Goal: Complete application form: Complete application form

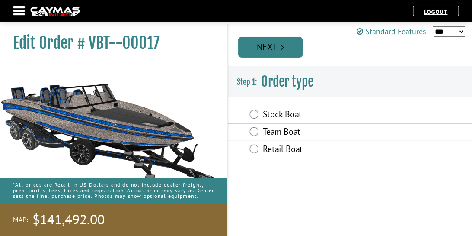
click at [291, 47] on link "Next" at bounding box center [270, 47] width 65 height 21
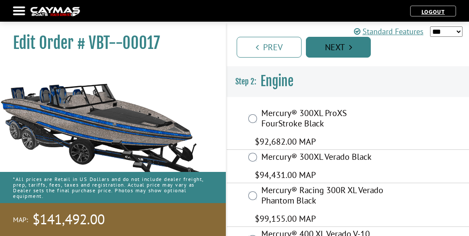
click at [355, 45] on link "Next" at bounding box center [338, 47] width 65 height 21
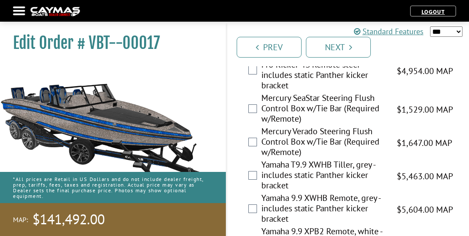
scroll to position [2765, 0]
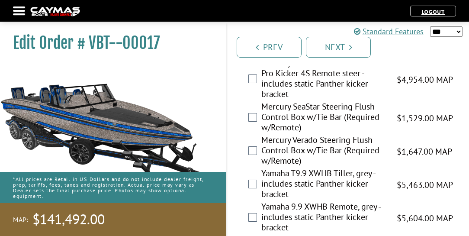
click at [449, 33] on select "*** ****** ******" at bounding box center [446, 31] width 32 height 10
select select "*"
click at [430, 26] on select "*** ****** ******" at bounding box center [446, 31] width 32 height 10
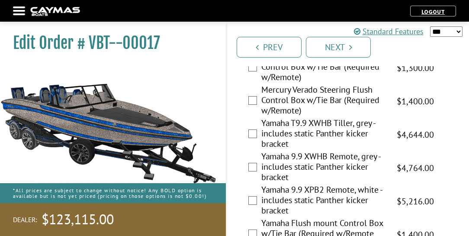
scroll to position [2689, 0]
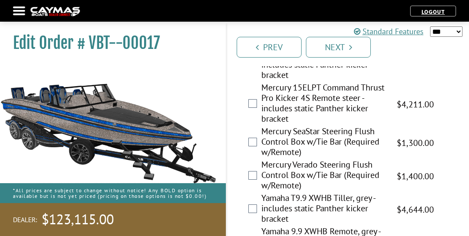
click at [247, 159] on div "Mercury Verado Steering Flush Control Box w/Tie Bar (Required w/Remote) $1,647.…" at bounding box center [347, 175] width 242 height 33
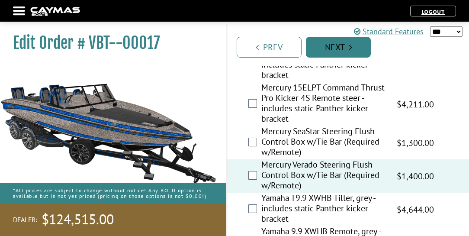
click at [358, 48] on link "Next" at bounding box center [338, 47] width 65 height 21
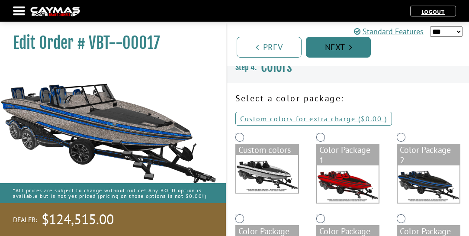
scroll to position [0, 0]
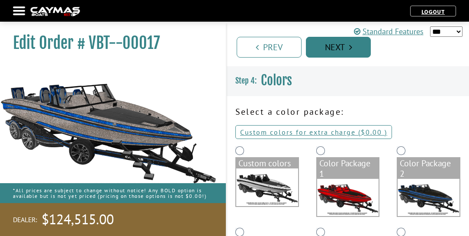
click at [358, 48] on link "Next" at bounding box center [338, 47] width 65 height 21
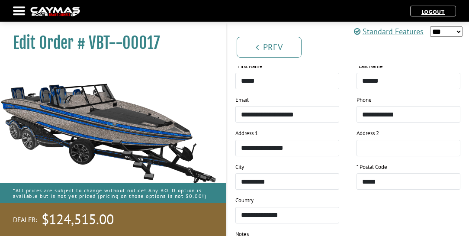
scroll to position [1555, 0]
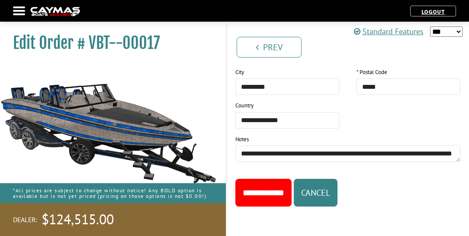
click at [278, 194] on input "**********" at bounding box center [263, 193] width 56 height 28
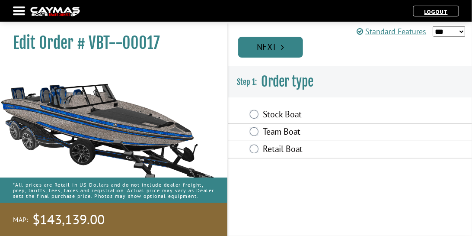
click at [295, 47] on link "Next" at bounding box center [270, 47] width 65 height 21
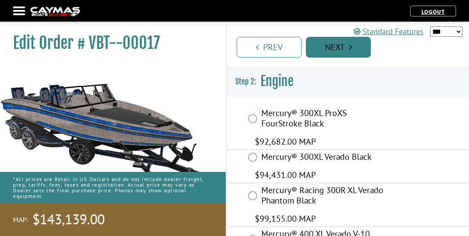
click at [359, 54] on link "Next" at bounding box center [338, 47] width 65 height 21
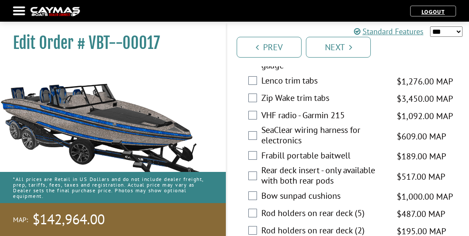
scroll to position [2223, 0]
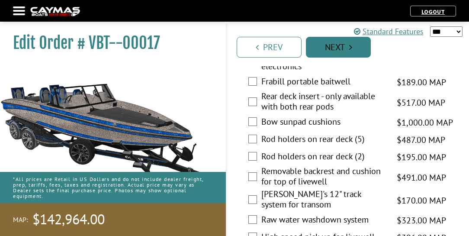
click at [333, 47] on link "Next" at bounding box center [338, 47] width 65 height 21
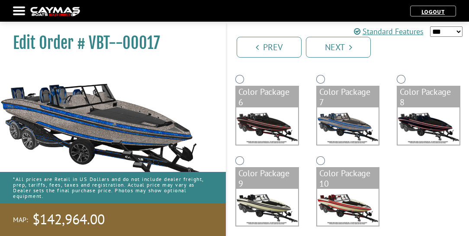
scroll to position [241, 0]
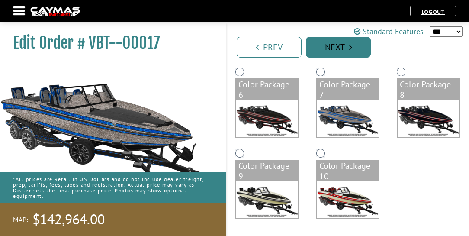
click at [327, 42] on link "Next" at bounding box center [338, 47] width 65 height 21
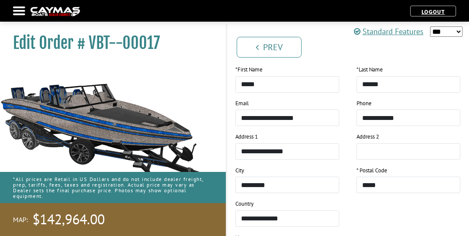
scroll to position [1535, 0]
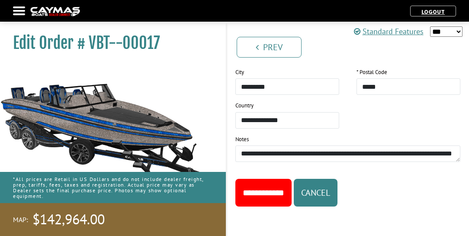
click at [277, 191] on input "**********" at bounding box center [263, 193] width 56 height 28
